Goal: Transaction & Acquisition: Book appointment/travel/reservation

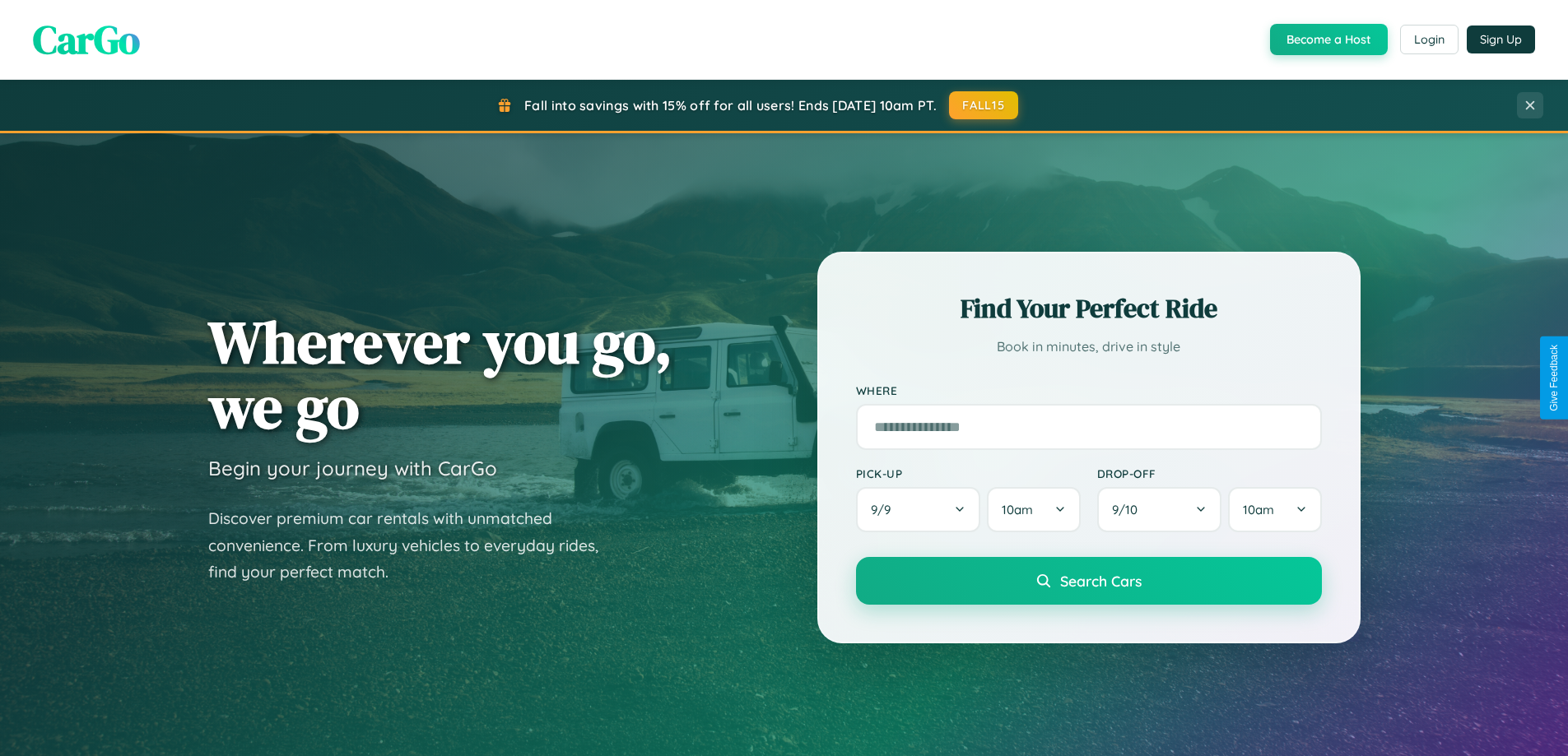
scroll to position [1133, 0]
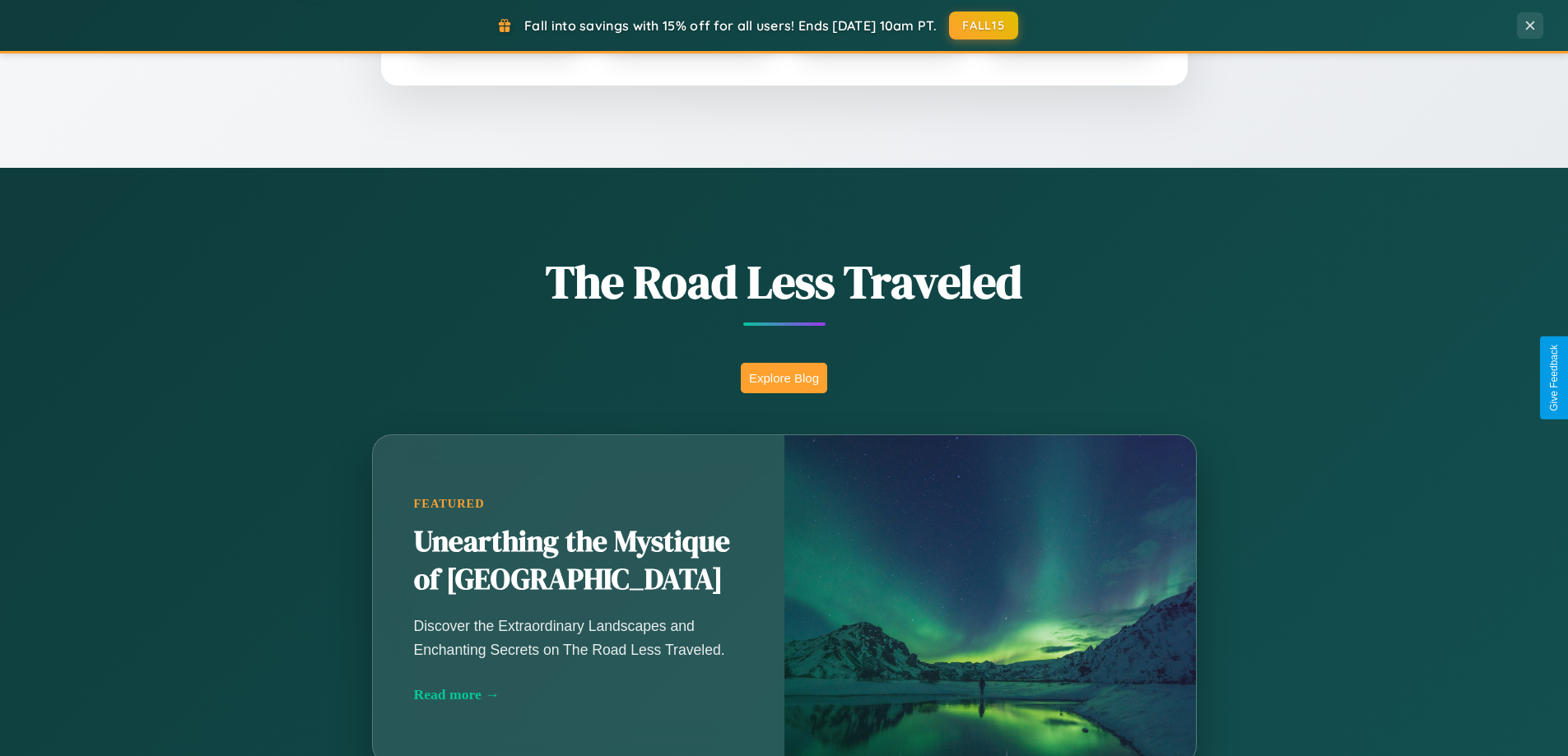
click at [783, 378] on button "Explore Blog" at bounding box center [783, 378] width 86 height 31
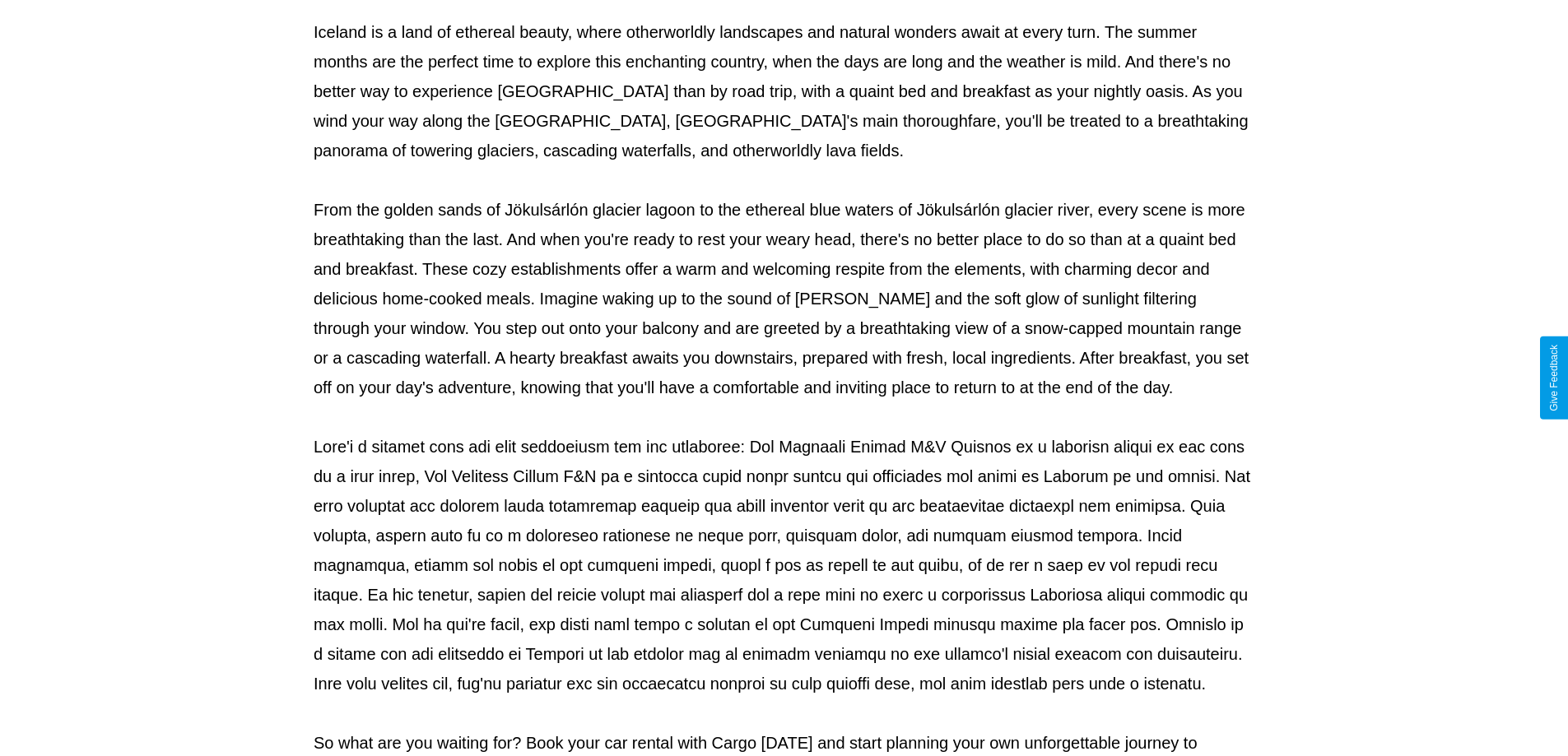
scroll to position [532, 0]
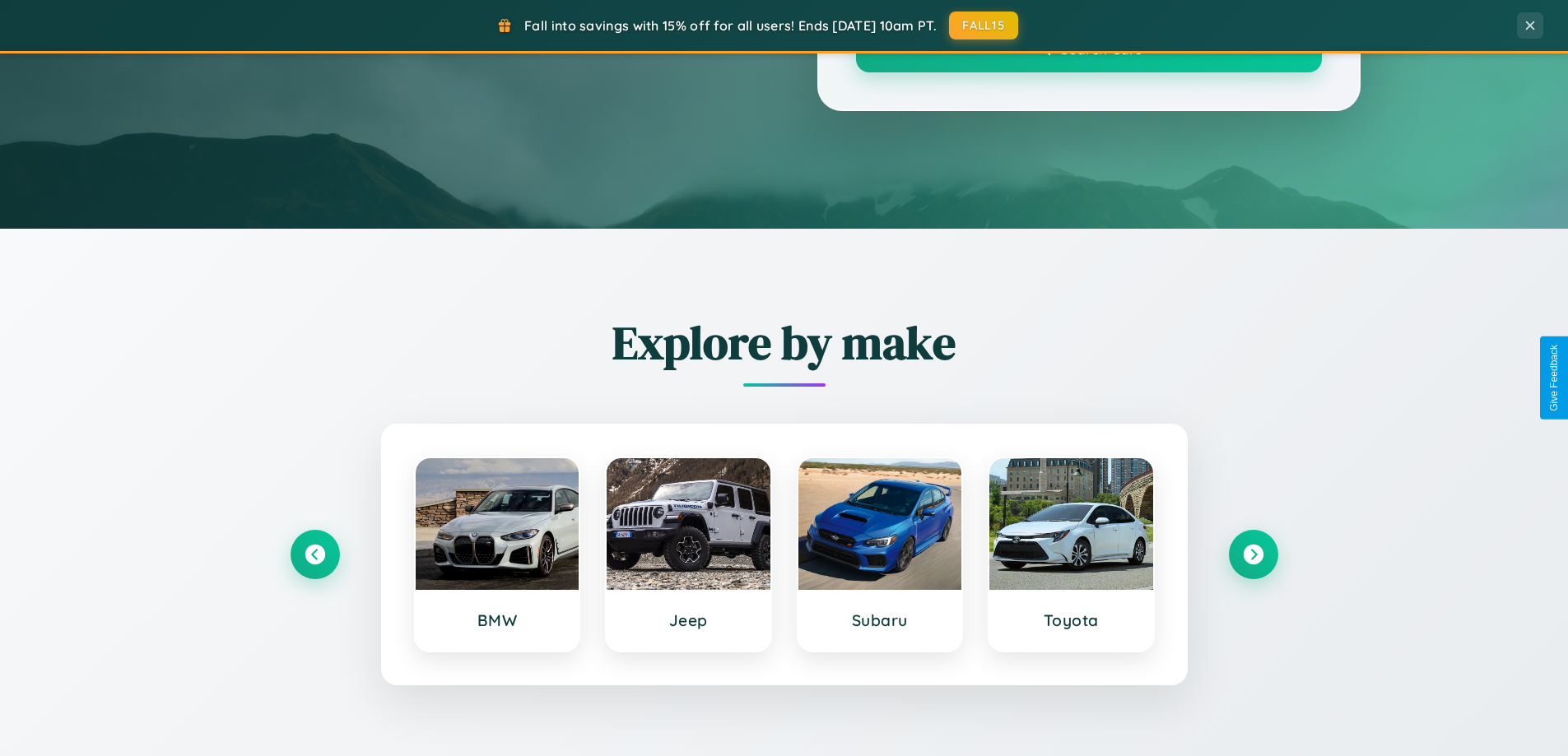
scroll to position [1133, 0]
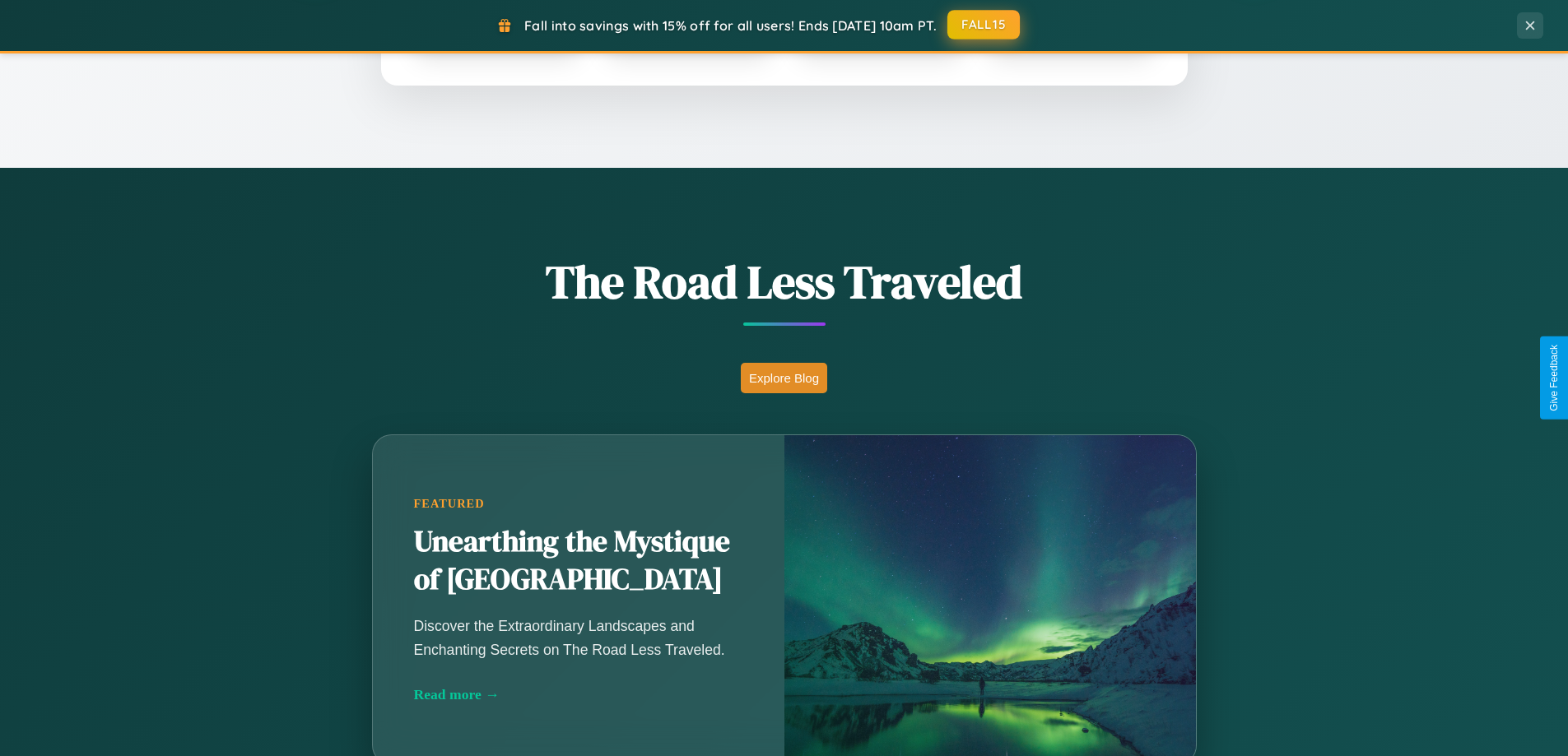
click at [984, 25] on button "FALL15" at bounding box center [983, 25] width 72 height 30
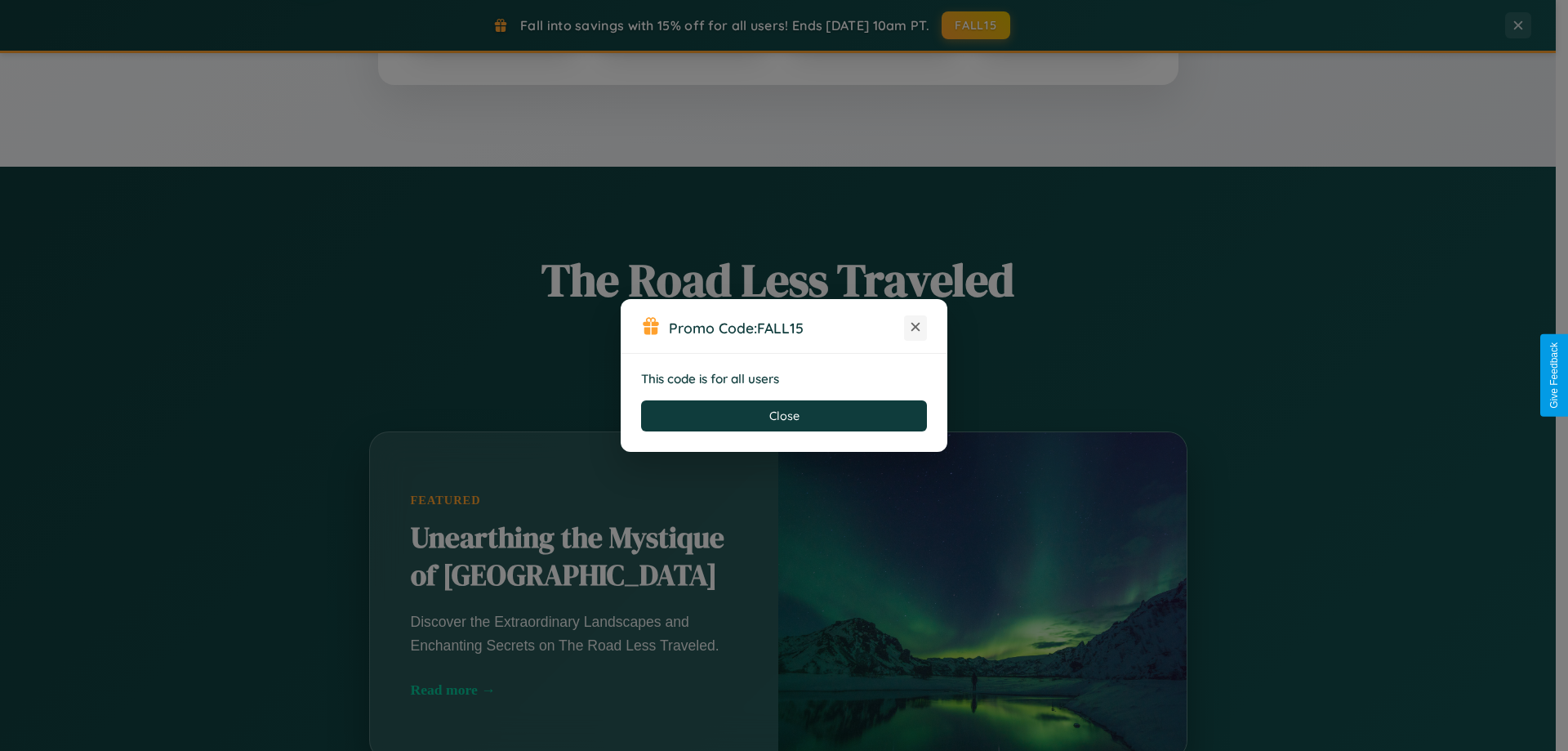
click at [916, 328] on icon at bounding box center [916, 327] width 17 height 17
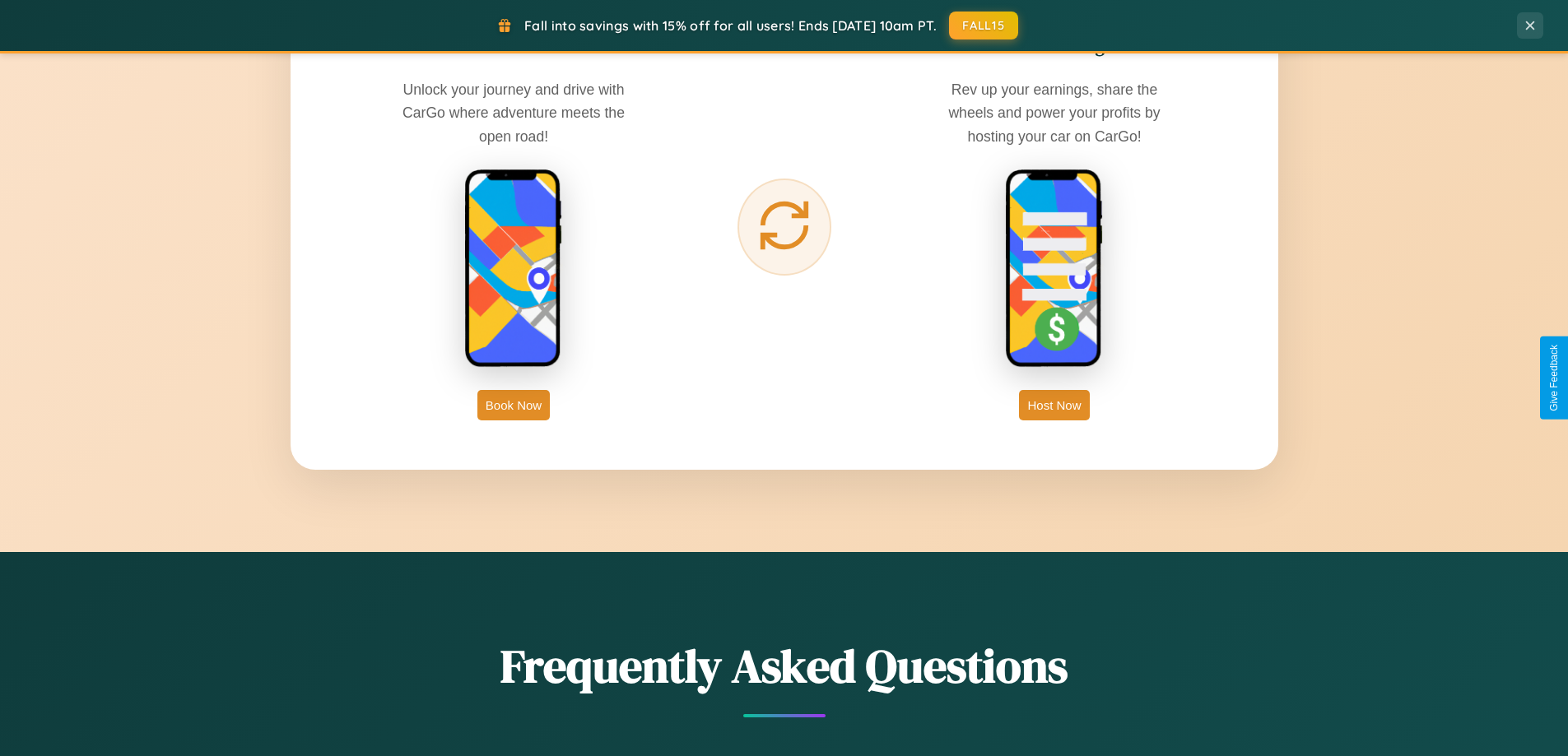
scroll to position [2644, 0]
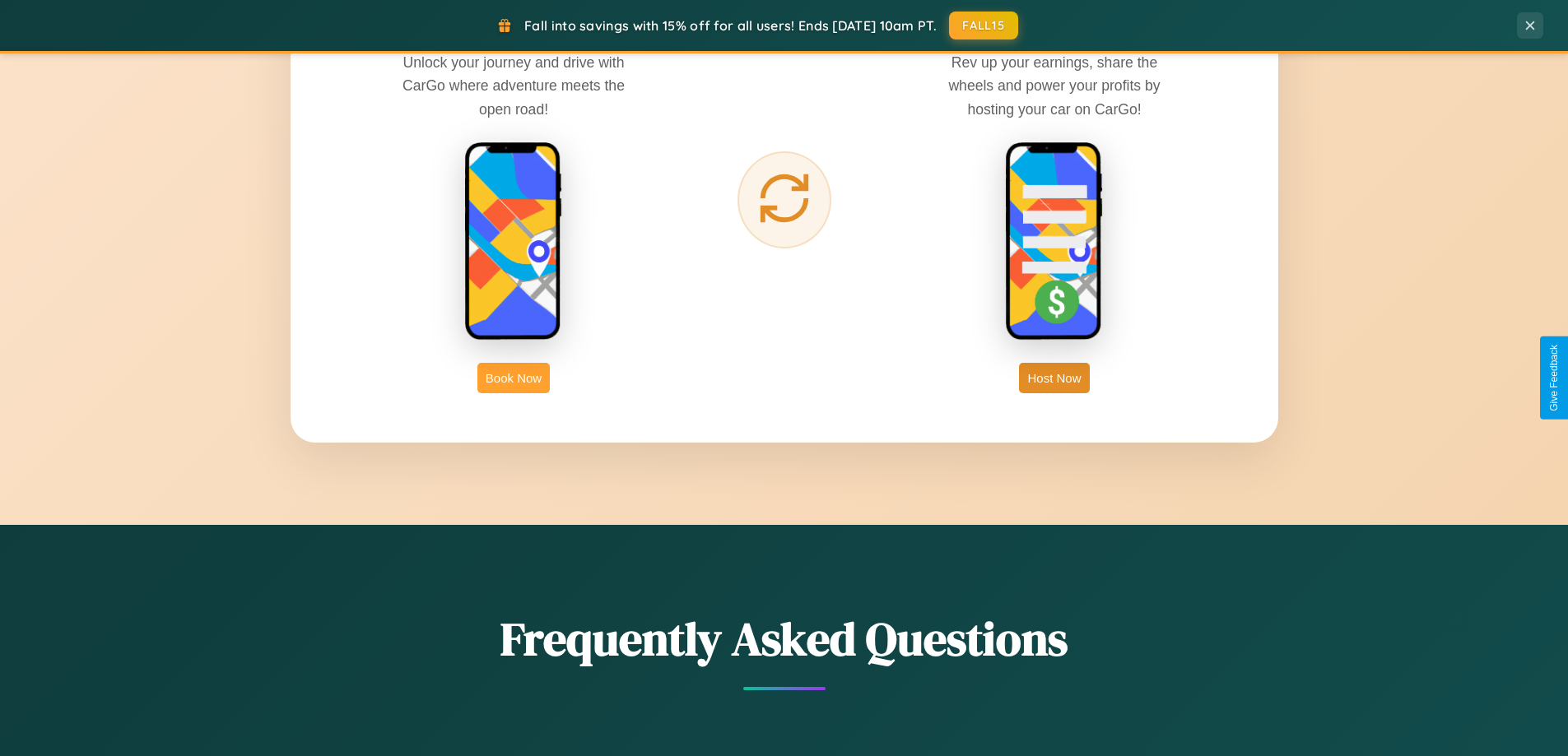
click at [513, 378] on button "Book Now" at bounding box center [513, 378] width 72 height 31
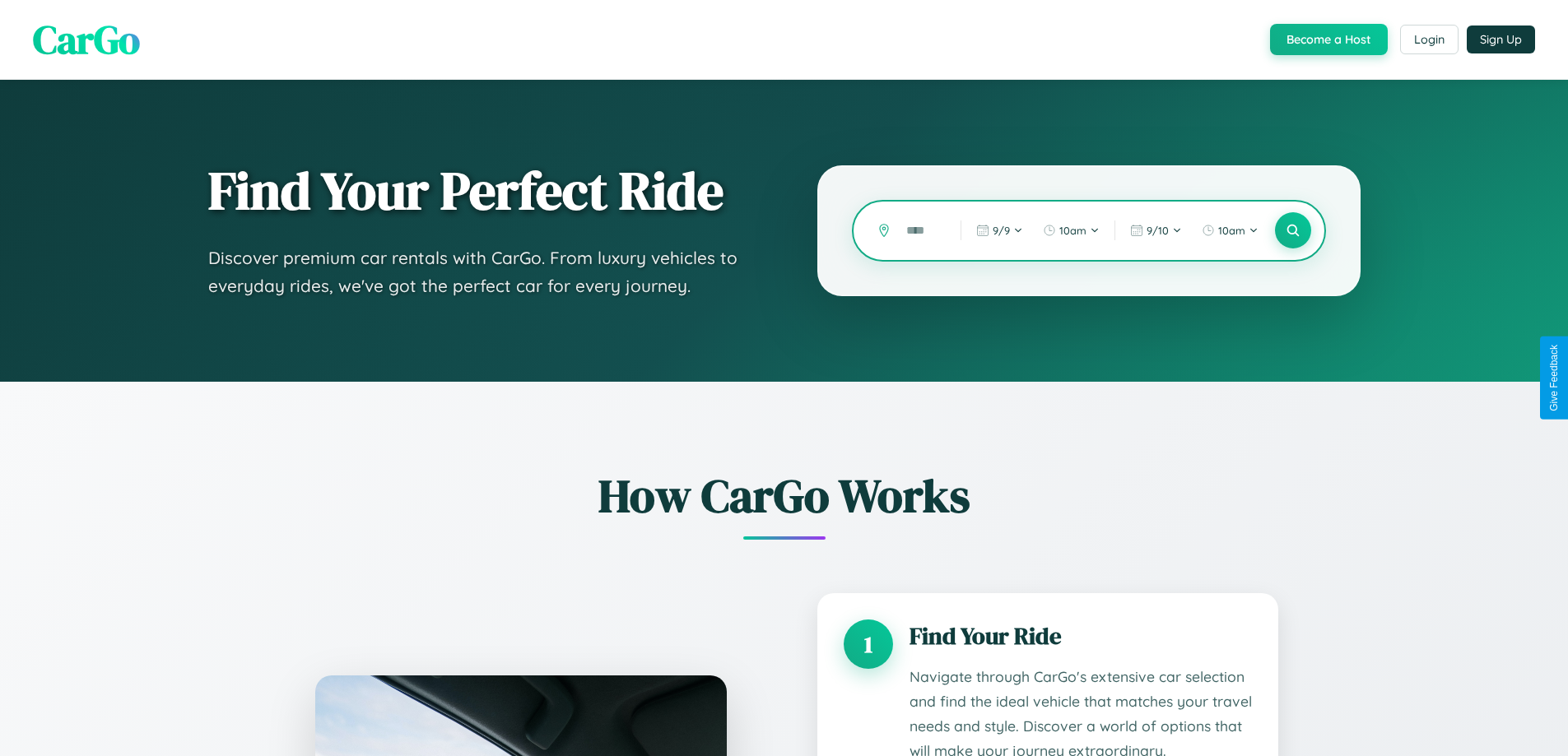
click at [921, 230] on input "text" at bounding box center [921, 230] width 46 height 29
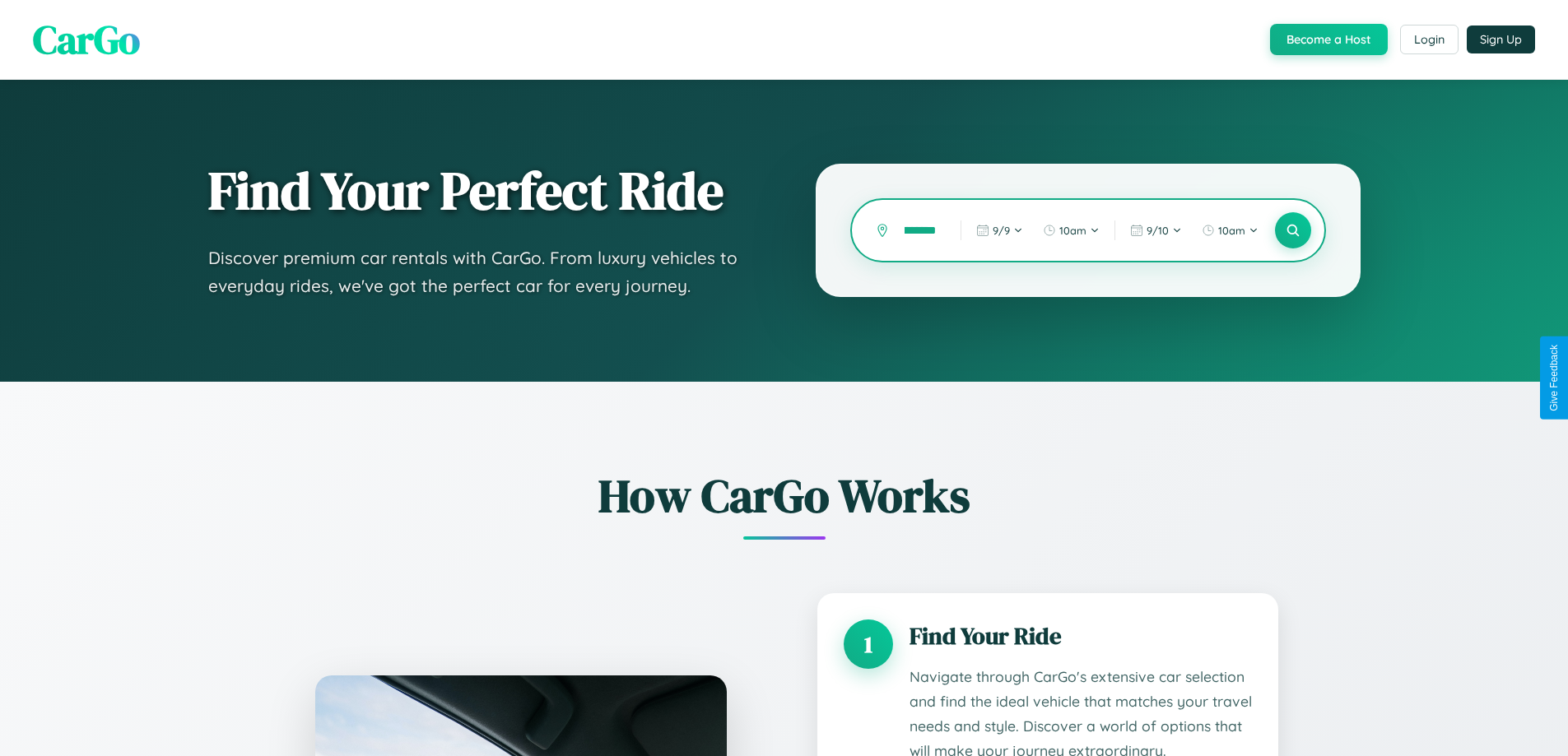
scroll to position [0, 28]
type input "*********"
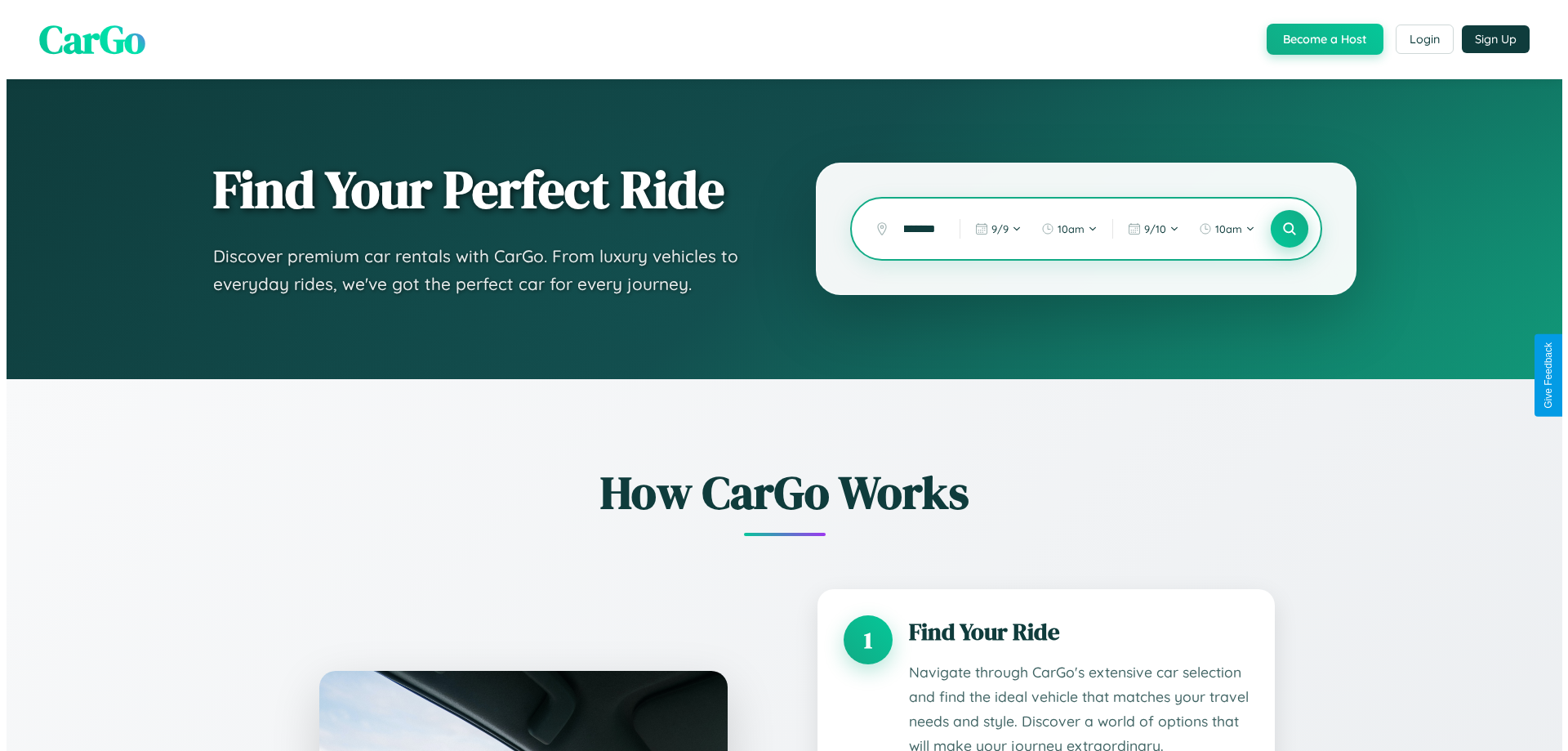
scroll to position [0, 0]
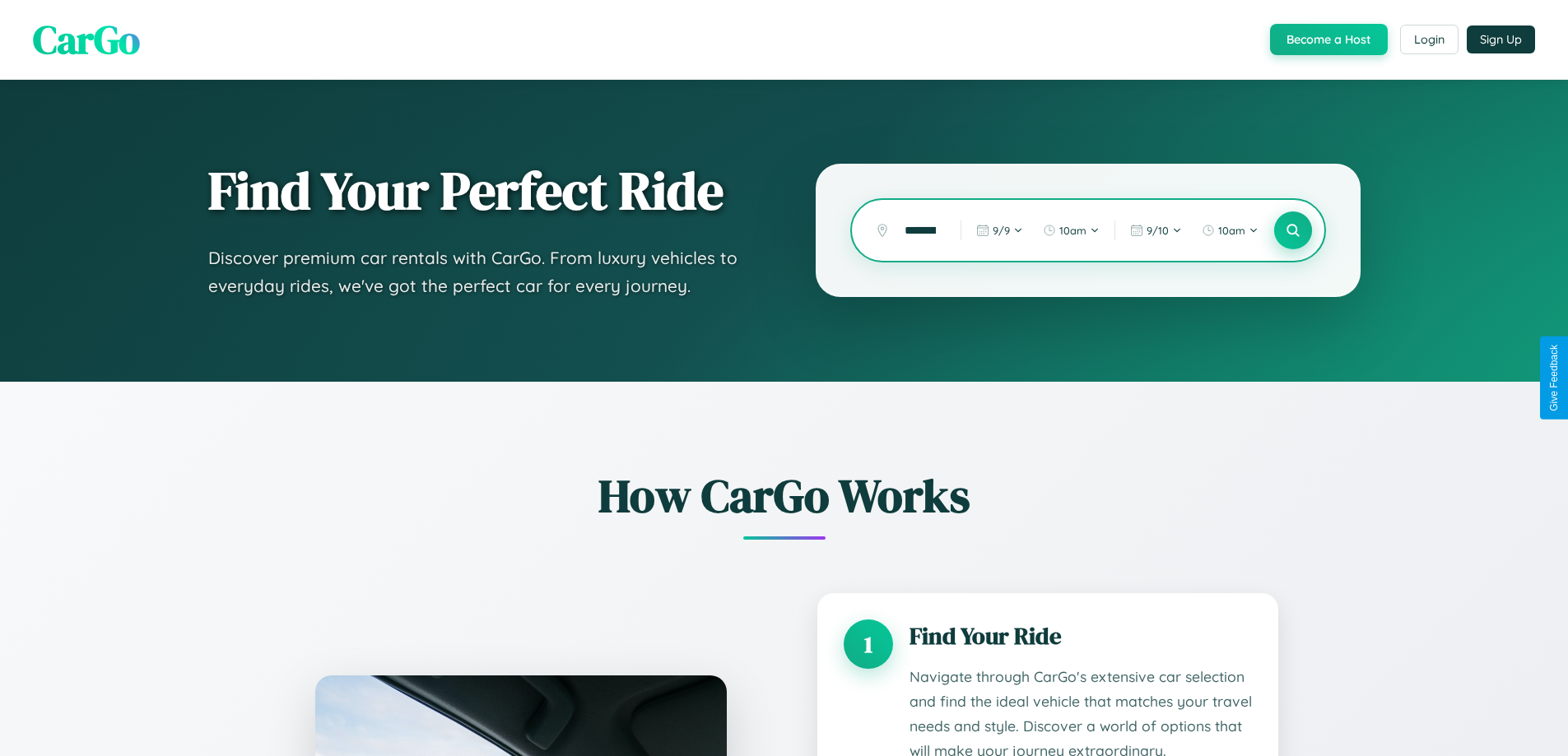
click at [1292, 230] on icon at bounding box center [1292, 231] width 16 height 16
